Goal: Communication & Community: Answer question/provide support

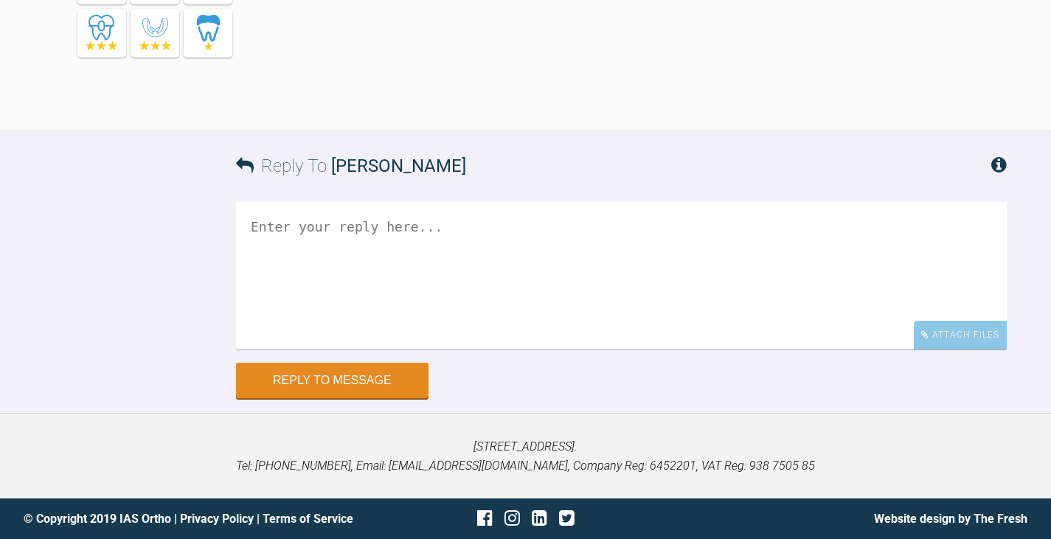
scroll to position [17086, 0]
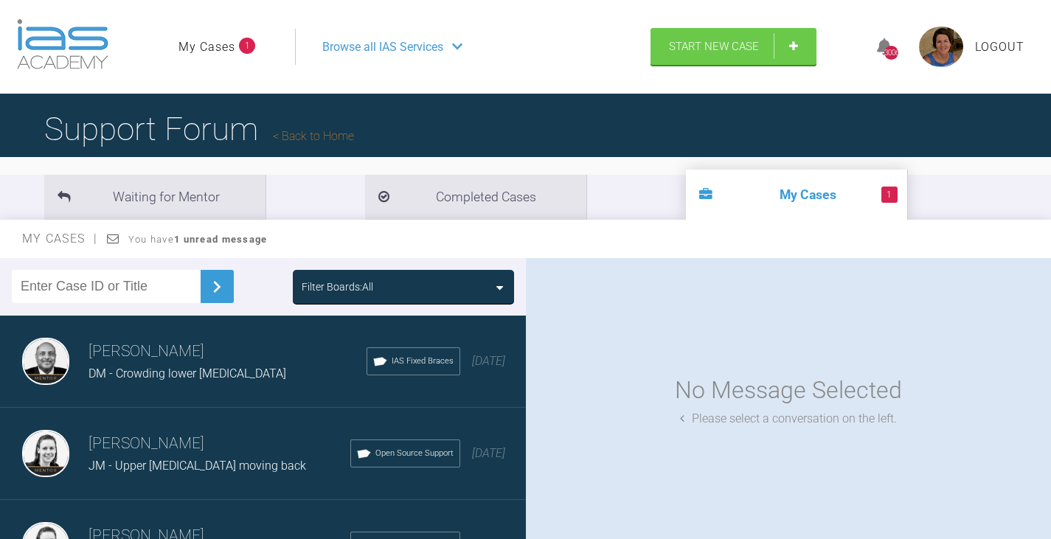
click at [453, 290] on div "Filter Boards: All" at bounding box center [404, 287] width 204 height 16
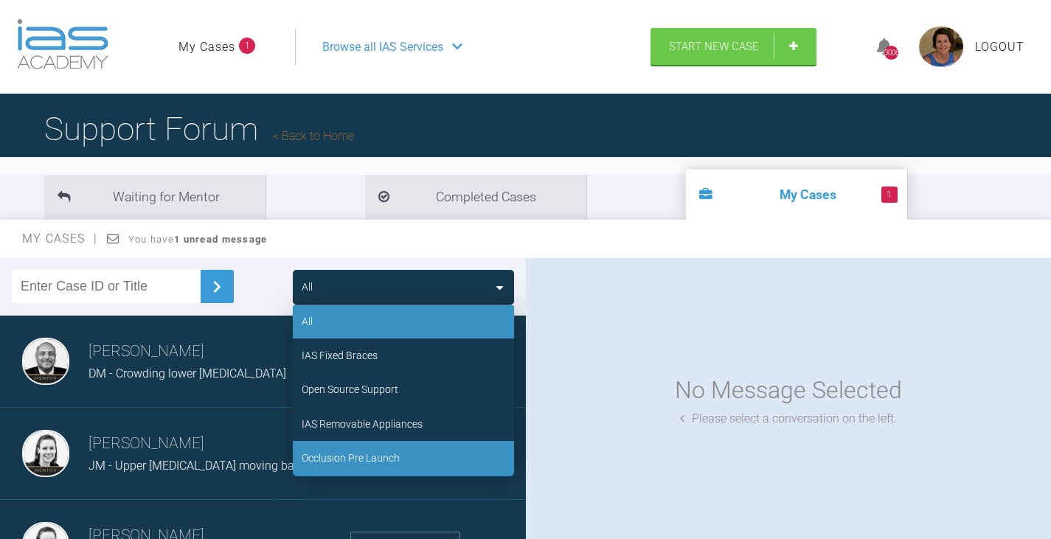
click at [362, 460] on div "Occlusion Pre Launch" at bounding box center [351, 458] width 98 height 16
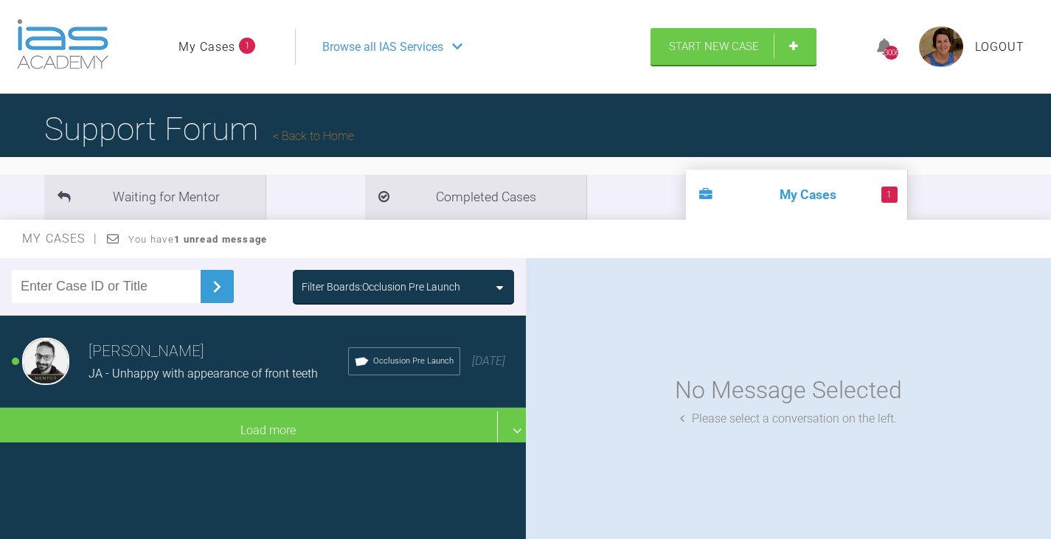
click at [235, 362] on h3 "[PERSON_NAME]" at bounding box center [219, 351] width 260 height 25
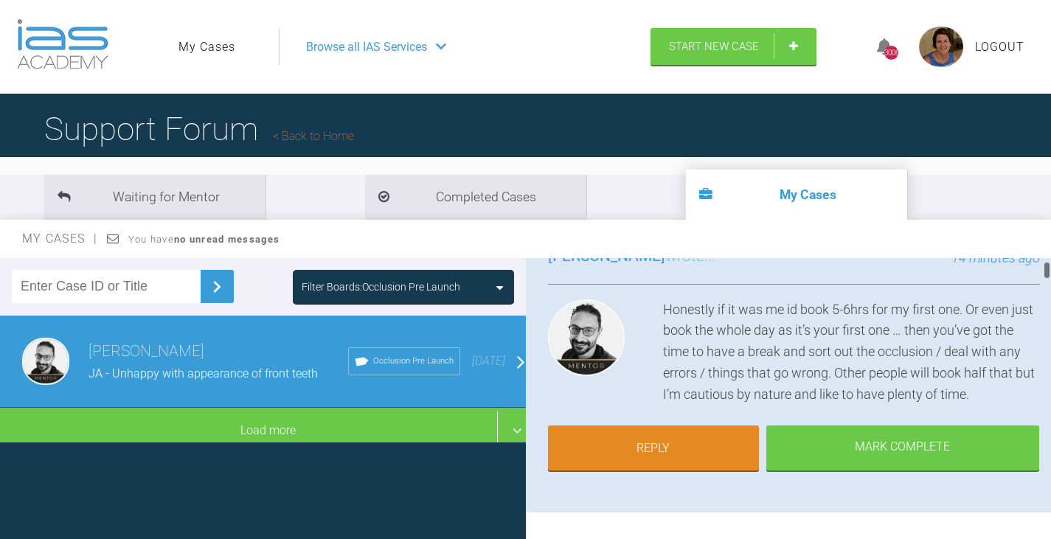
scroll to position [148, 0]
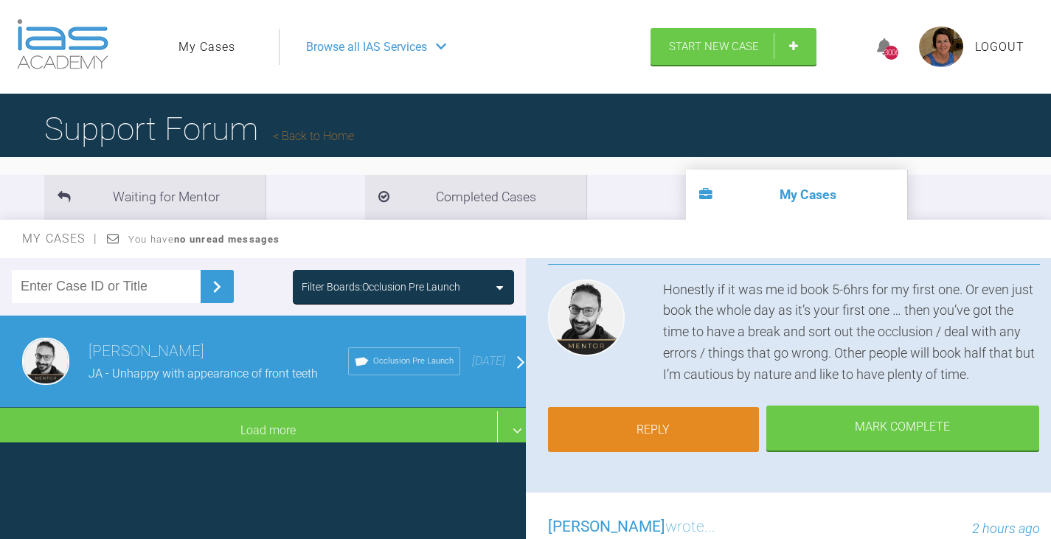
click at [716, 424] on link "Reply" at bounding box center [653, 430] width 211 height 46
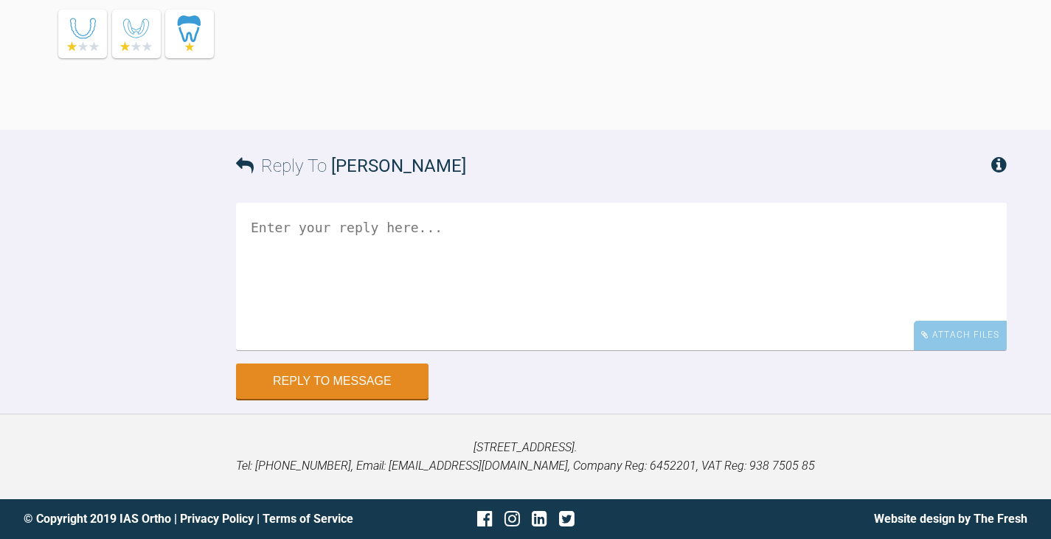
scroll to position [18136, 0]
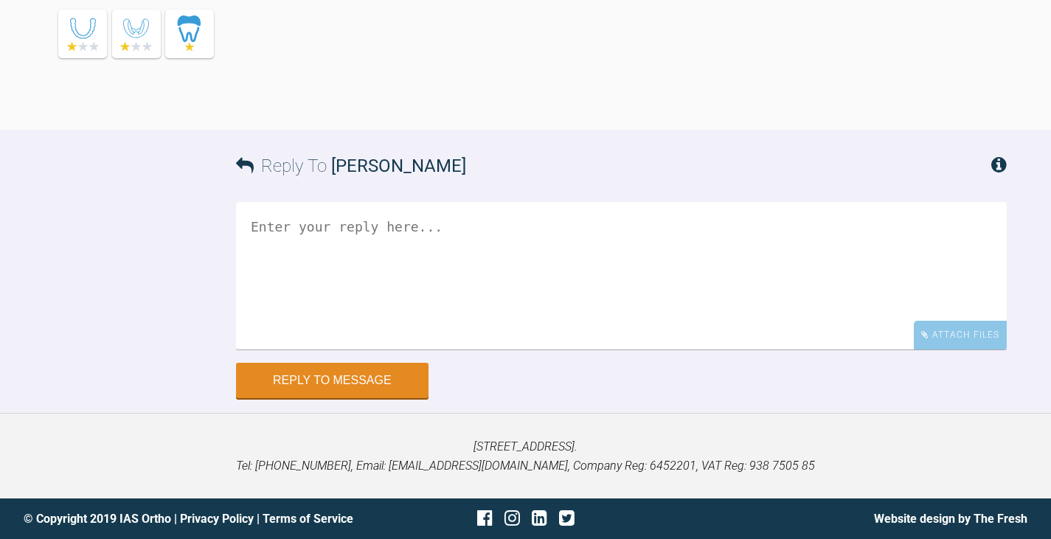
click at [325, 264] on textarea at bounding box center [621, 276] width 771 height 148
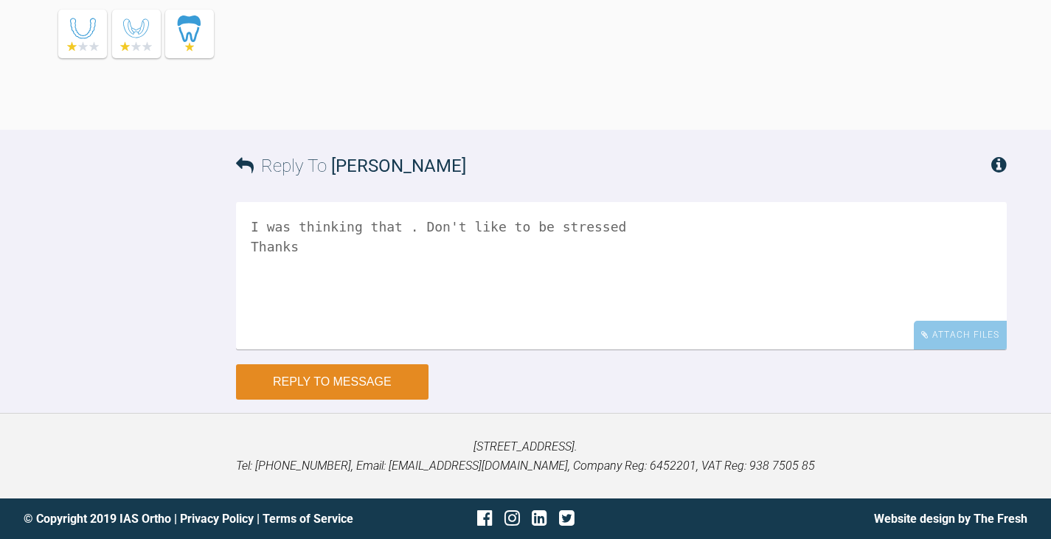
type textarea "I was thinking that . Don't like to be stressed Thanks"
click at [304, 379] on button "Reply to Message" at bounding box center [332, 381] width 193 height 35
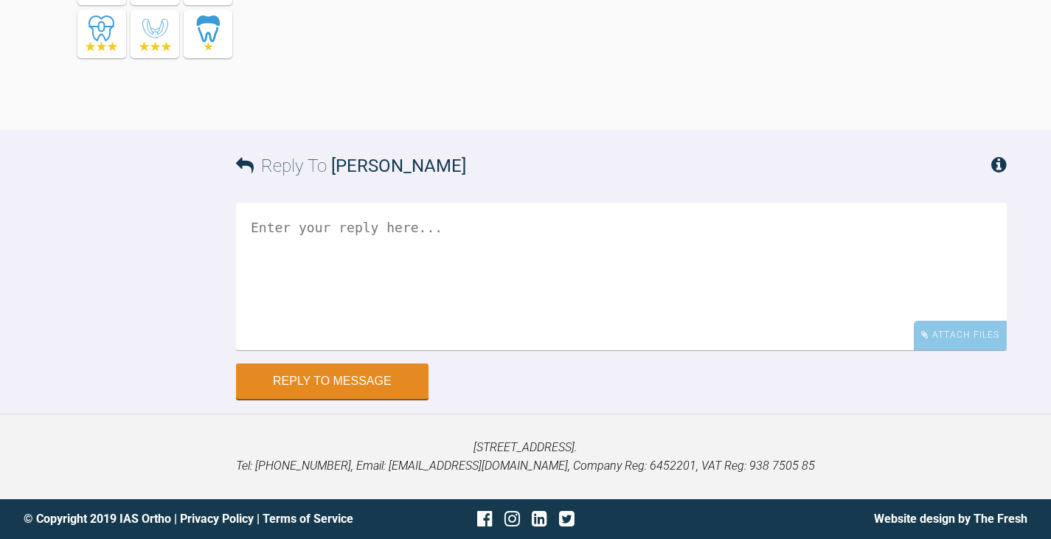
scroll to position [18496, 0]
